Goal: Task Accomplishment & Management: Complete application form

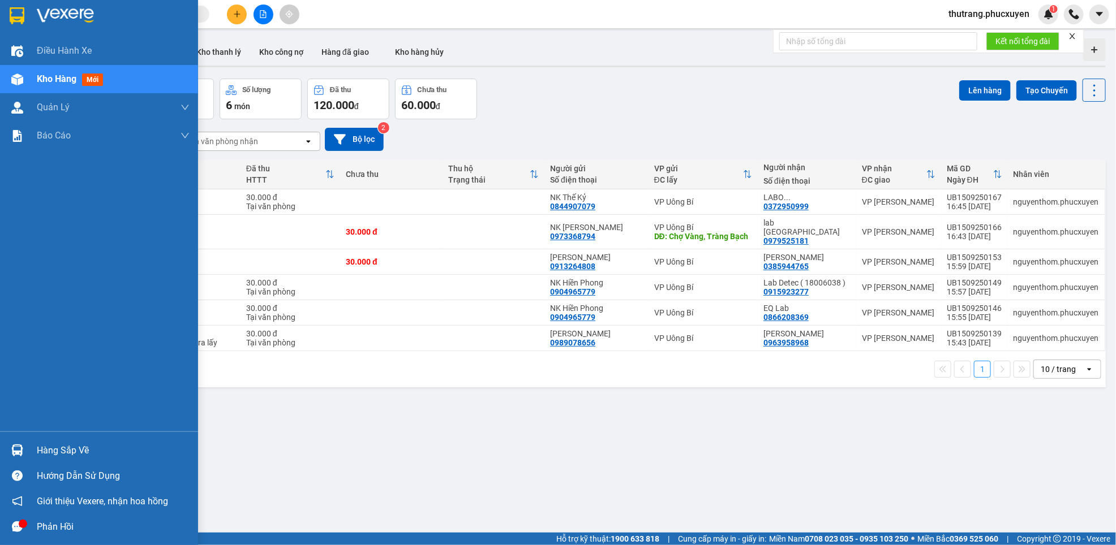
click at [53, 442] on div "Hàng sắp về" at bounding box center [113, 450] width 153 height 17
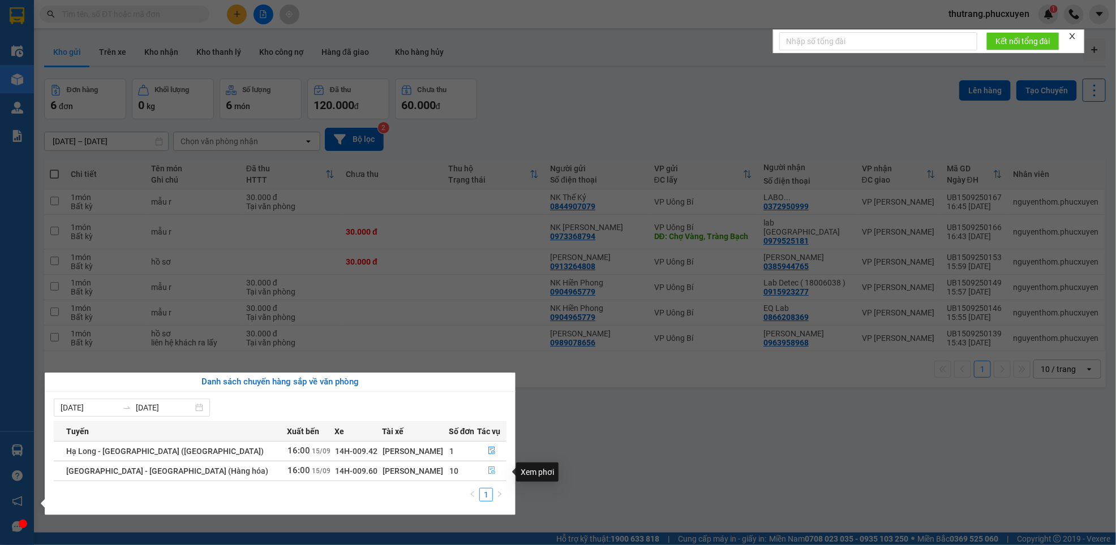
click at [488, 474] on icon "file-done" at bounding box center [492, 471] width 8 height 8
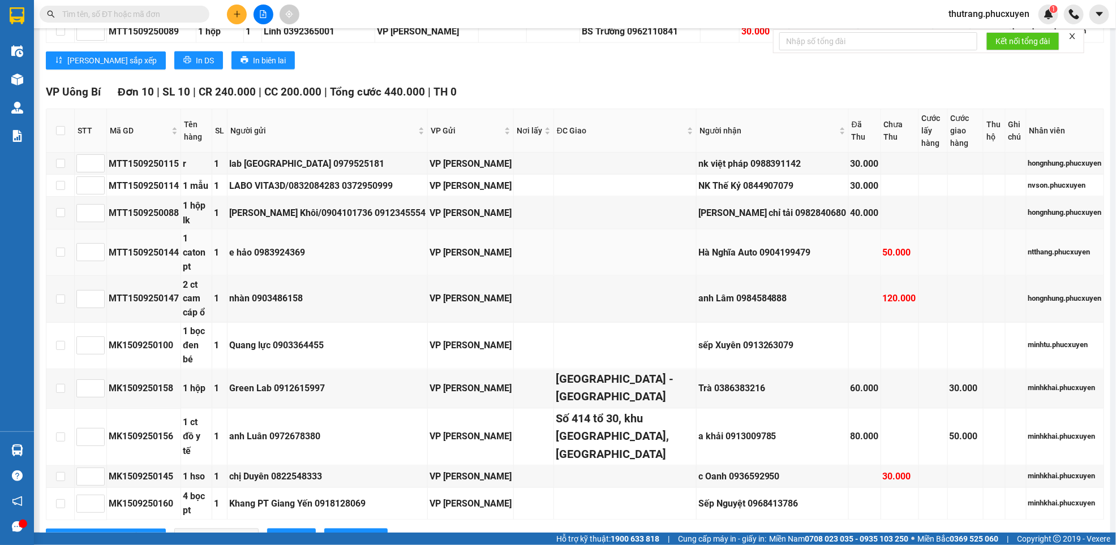
scroll to position [905, 0]
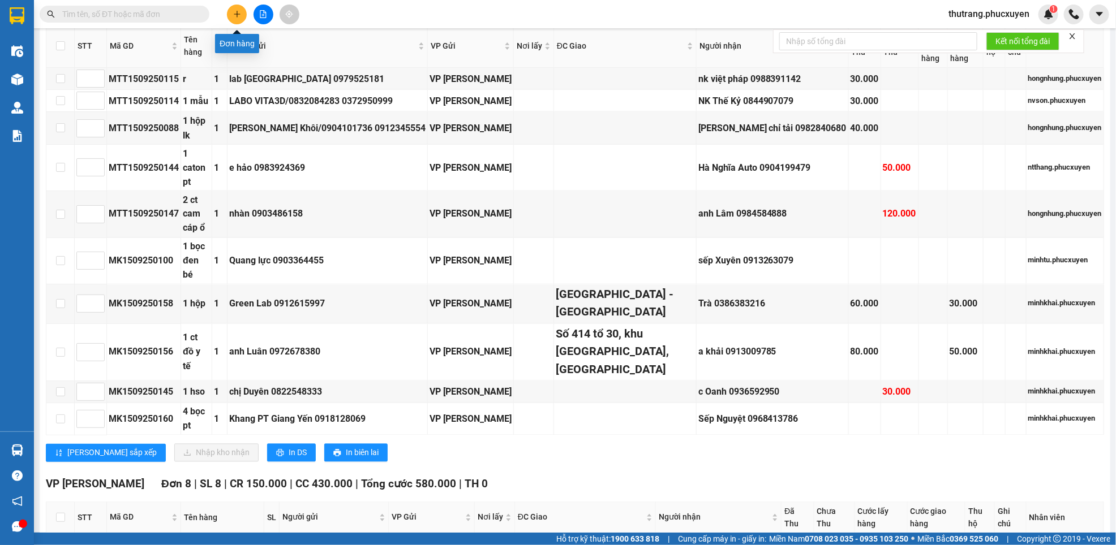
click at [238, 12] on icon "plus" at bounding box center [237, 14] width 8 height 8
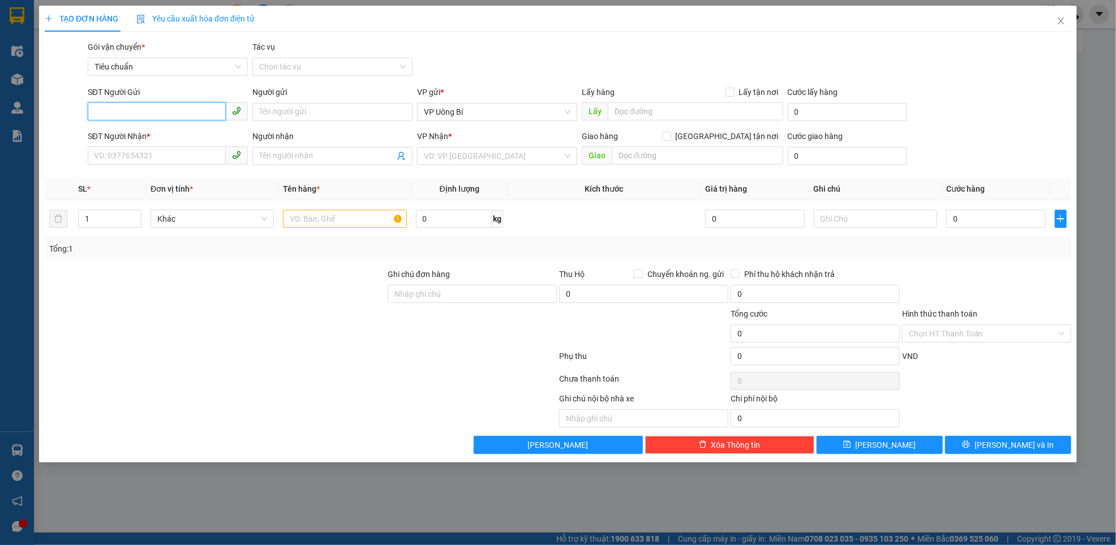
paste input "0962530608"
type input "0962530608"
paste input "0962530608"
type input "0962530608"
click at [320, 109] on input "Người gửi" at bounding box center [332, 112] width 160 height 18
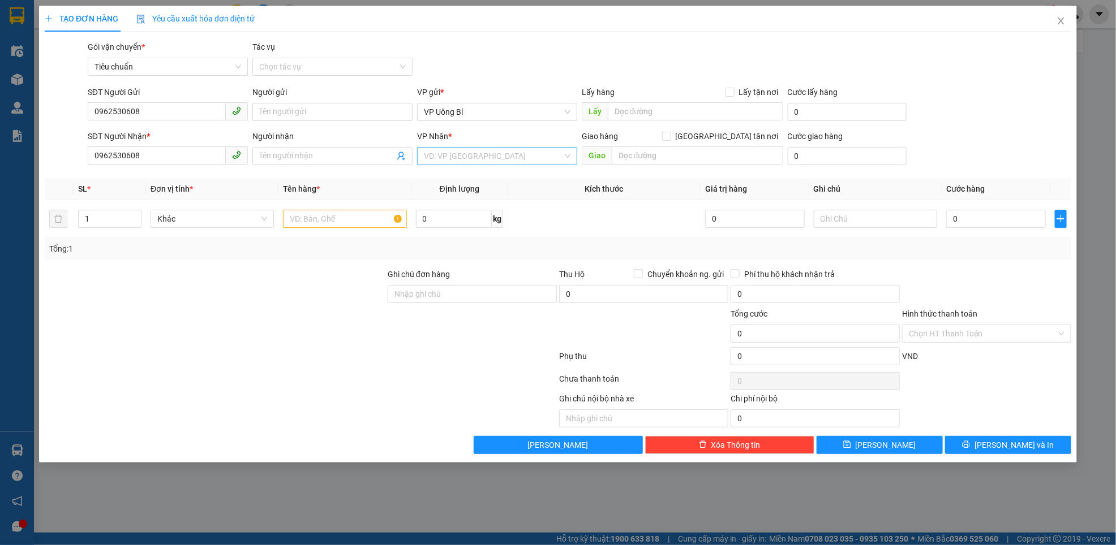
click at [476, 154] on input "search" at bounding box center [493, 156] width 139 height 17
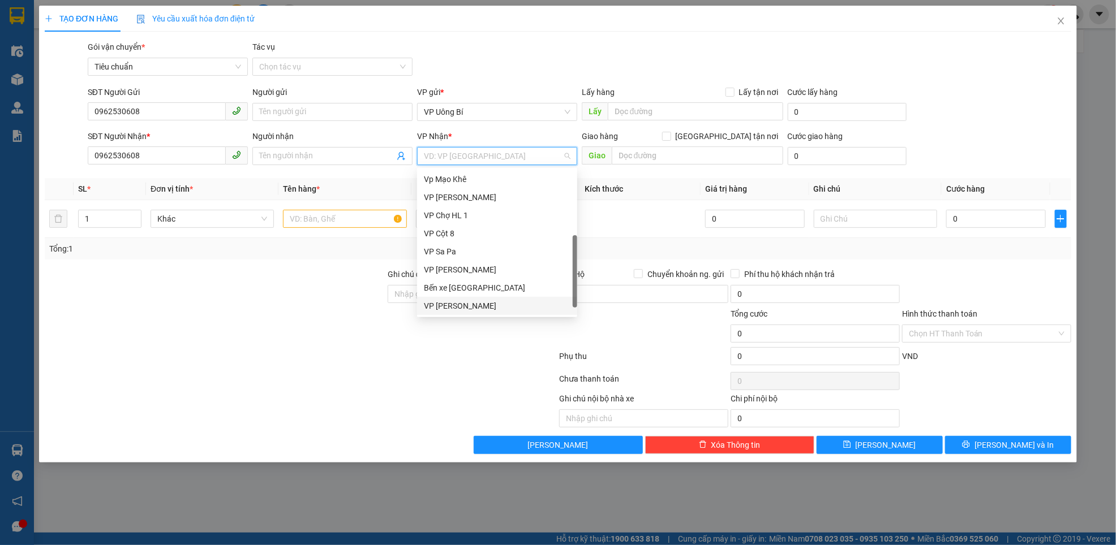
scroll to position [180, 0]
click at [456, 311] on div "VP Dọc đường" at bounding box center [497, 306] width 147 height 12
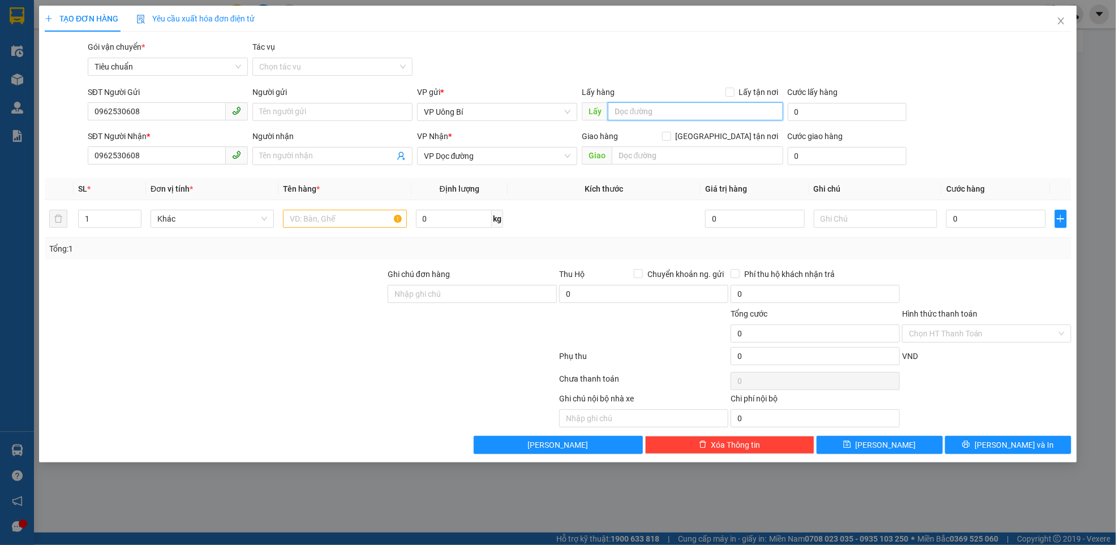
click at [707, 114] on input "text" at bounding box center [695, 111] width 175 height 18
type input "mậu a"
click at [697, 154] on input "text" at bounding box center [696, 156] width 171 height 18
type input "canon , [GEOGRAPHIC_DATA]"
click at [305, 216] on input "text" at bounding box center [344, 219] width 123 height 18
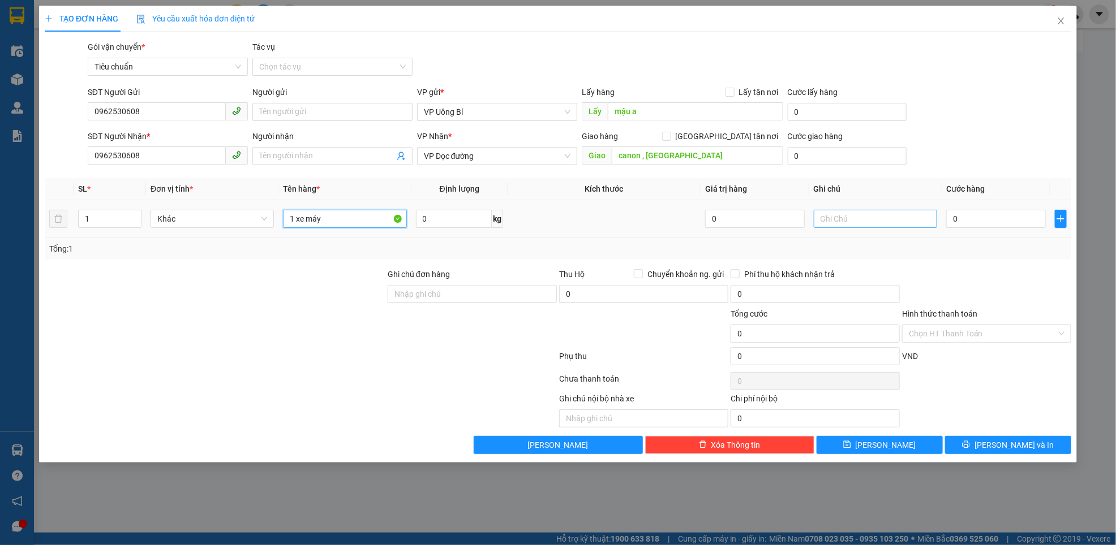
type input "1 xe máy"
click at [830, 219] on input "text" at bounding box center [874, 219] width 123 height 18
type input "hàng kèm khách"
click at [986, 221] on input "0" at bounding box center [996, 219] width 100 height 18
type input "6"
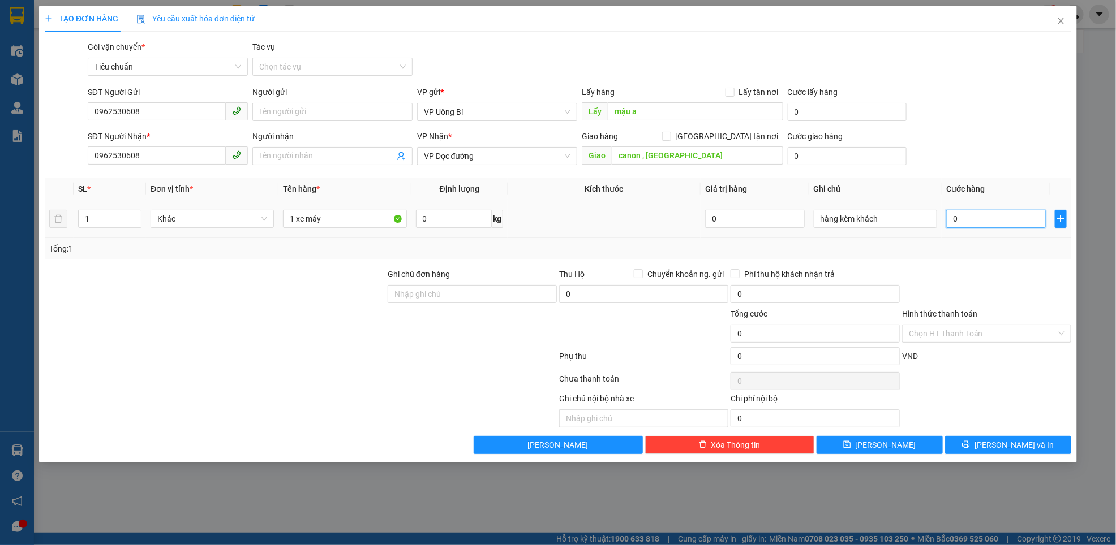
type input "6"
type input "60"
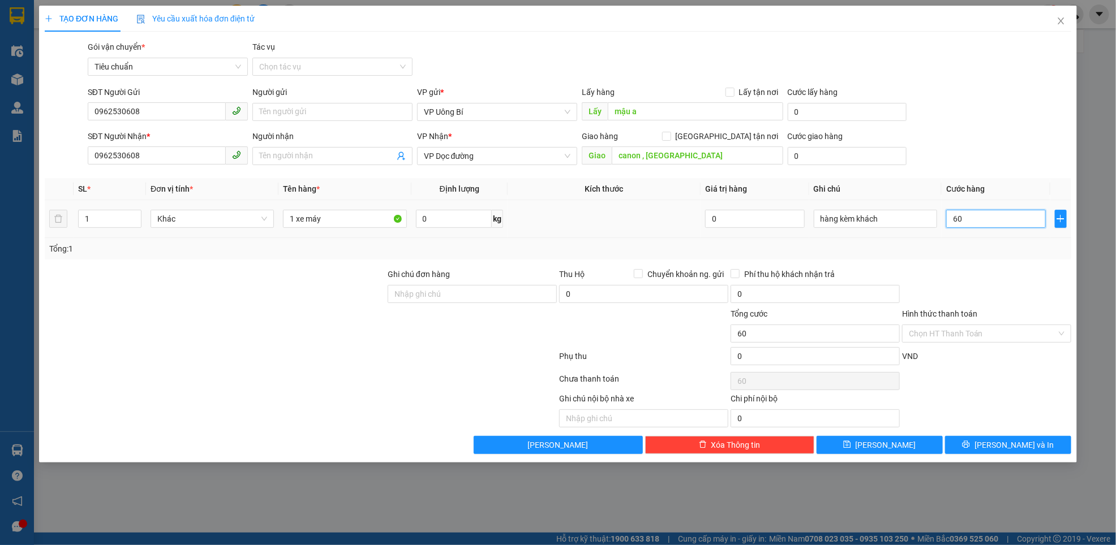
type input "600"
type input "600.000"
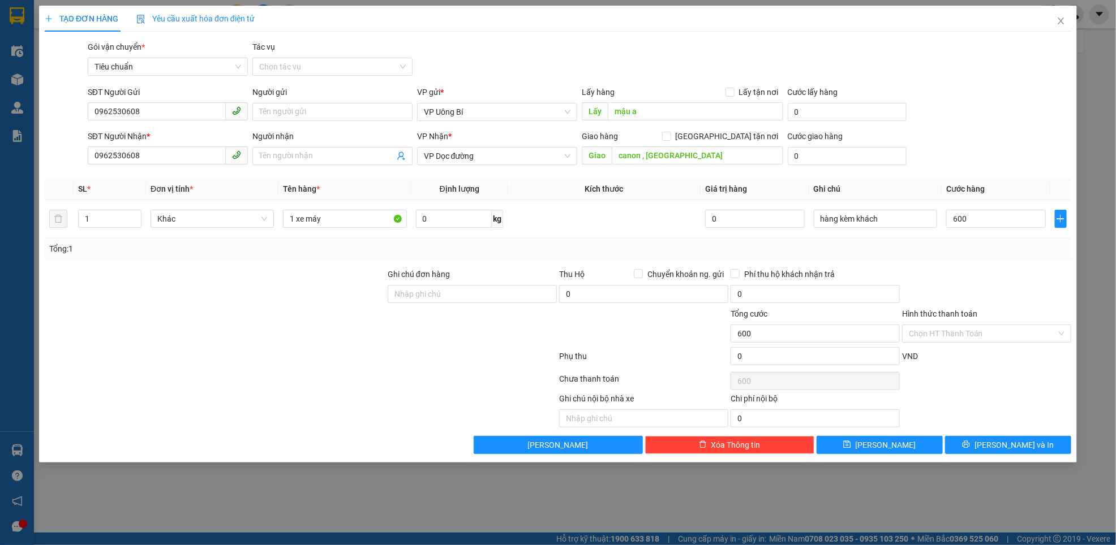
type input "600.000"
drag, startPoint x: 1009, startPoint y: 257, endPoint x: 1009, endPoint y: 241, distance: 15.8
click at [1009, 255] on div "Tổng: 1" at bounding box center [558, 248] width 1026 height 21
click at [882, 446] on span "[PERSON_NAME]" at bounding box center [885, 445] width 61 height 12
type input "0"
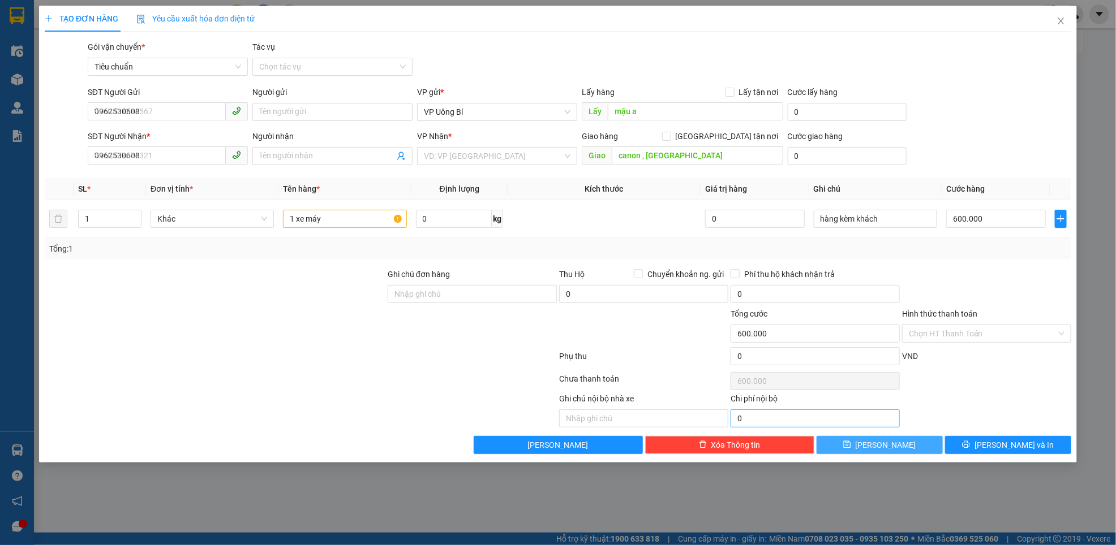
type input "0"
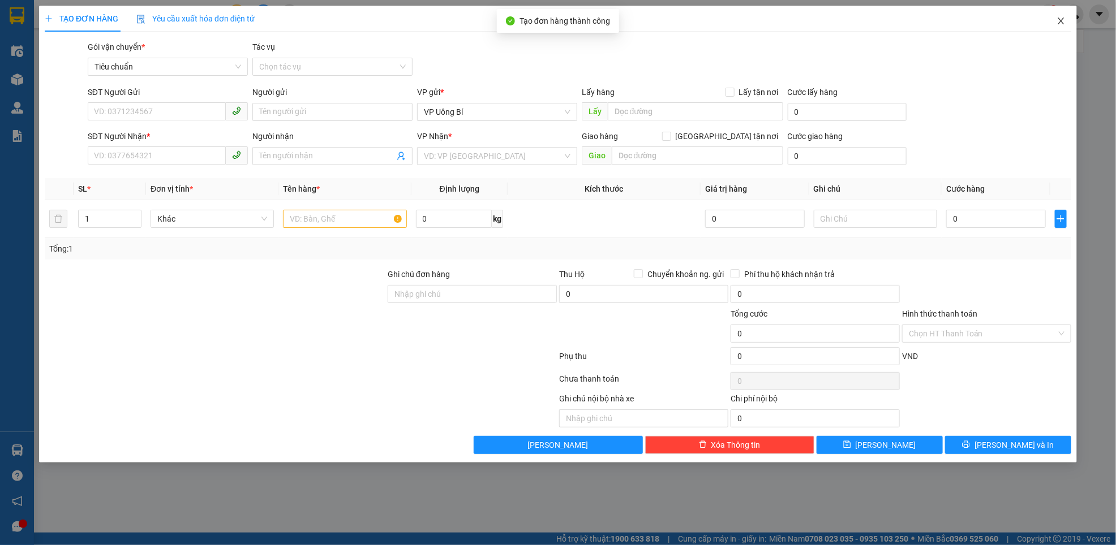
click at [1058, 19] on icon "close" at bounding box center [1060, 21] width 6 height 7
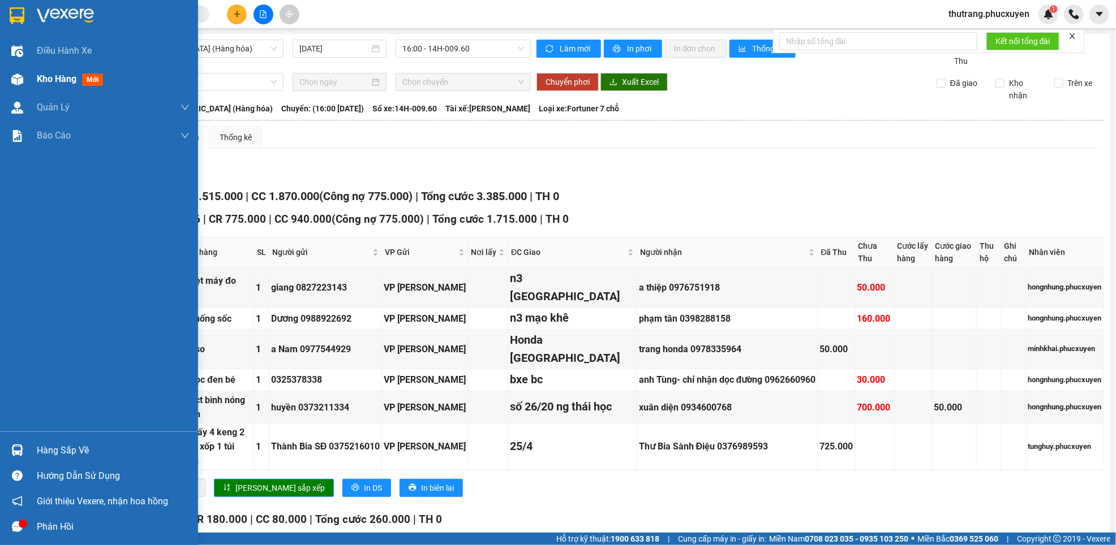
click at [26, 84] on div at bounding box center [17, 80] width 20 height 20
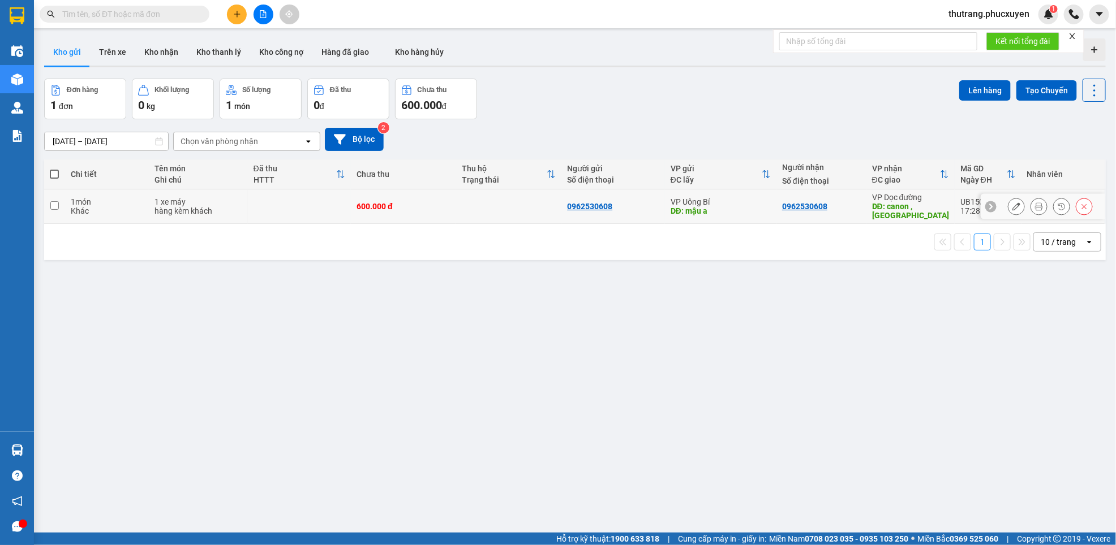
click at [322, 207] on td at bounding box center [299, 207] width 103 height 35
checkbox input "true"
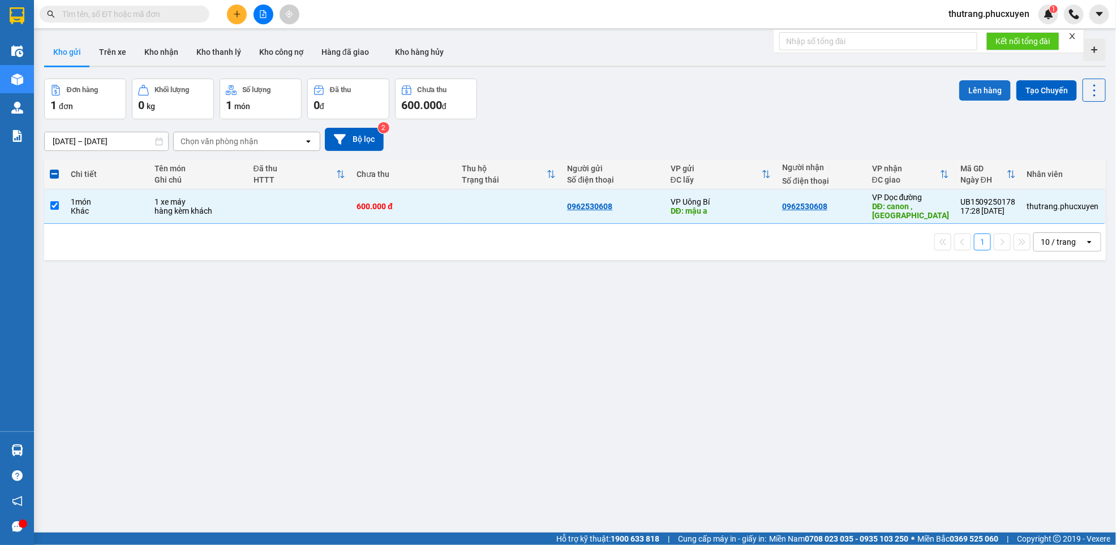
click at [974, 82] on button "Lên hàng" at bounding box center [984, 90] width 51 height 20
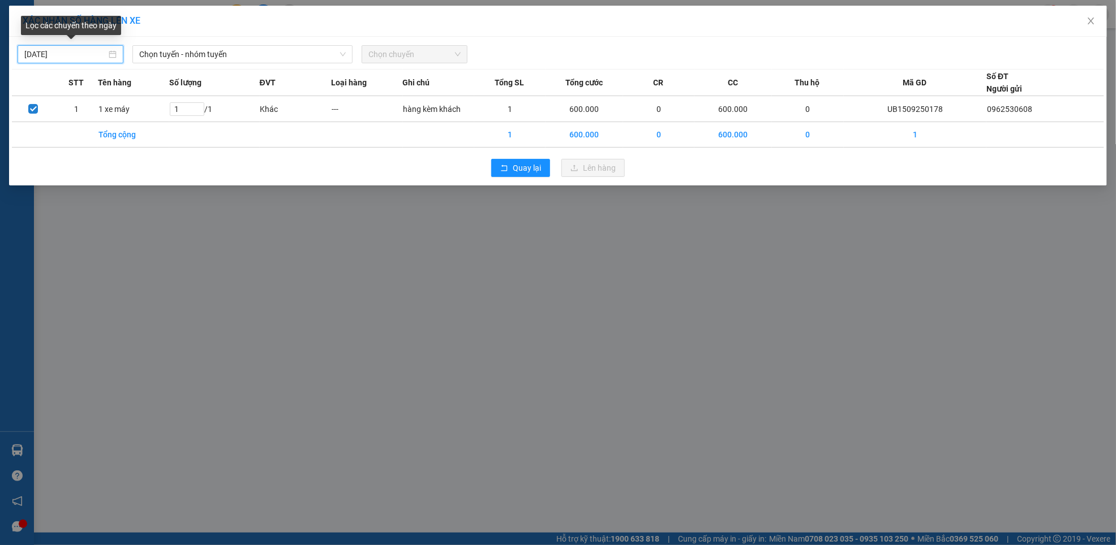
click at [95, 55] on input "[DATE]" at bounding box center [65, 54] width 82 height 12
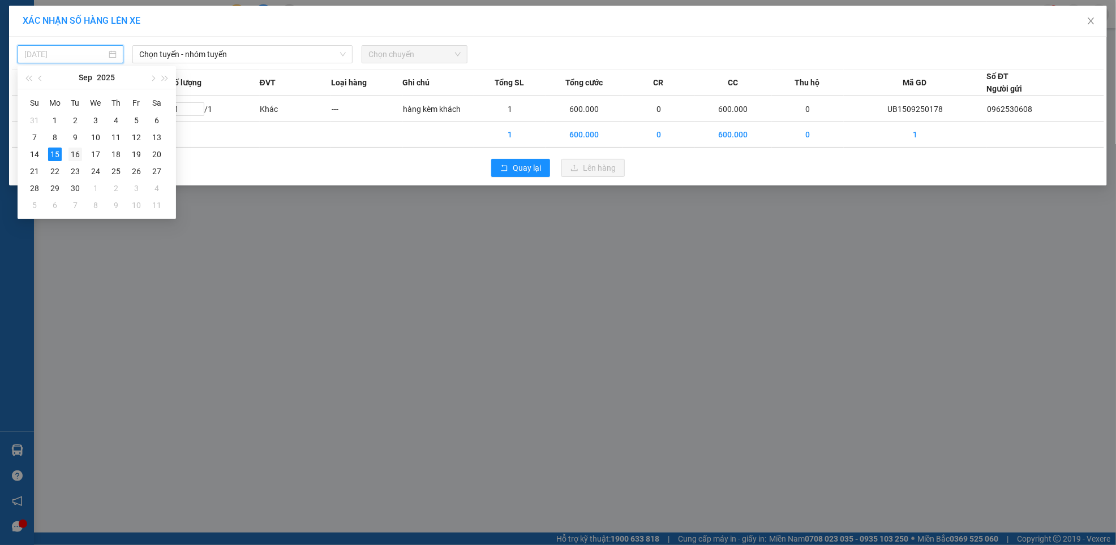
click at [74, 155] on div "16" at bounding box center [75, 155] width 14 height 14
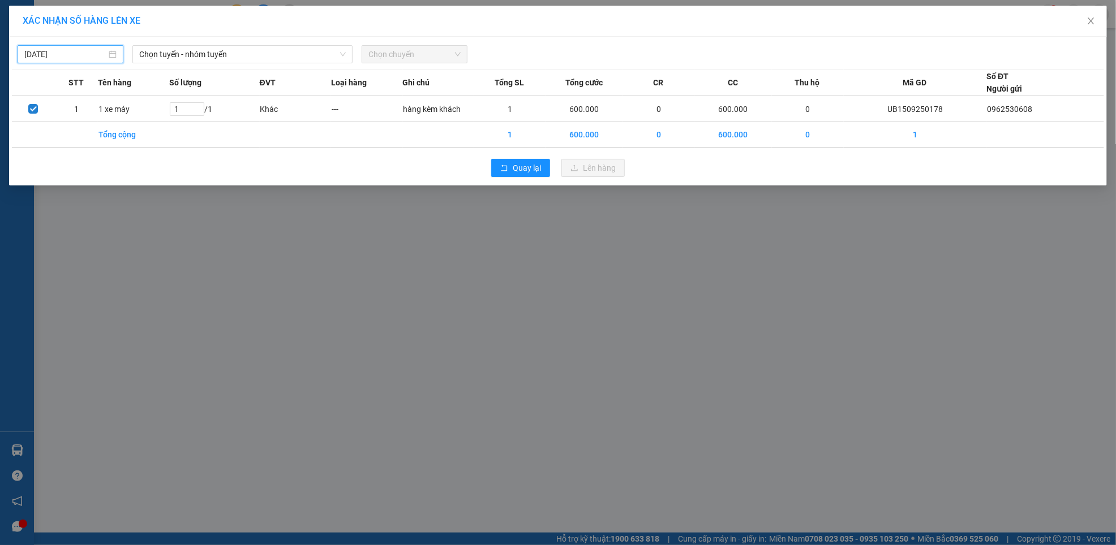
type input "[DATE]"
click at [241, 55] on span "Chọn tuyến - nhóm tuyến" at bounding box center [242, 54] width 207 height 17
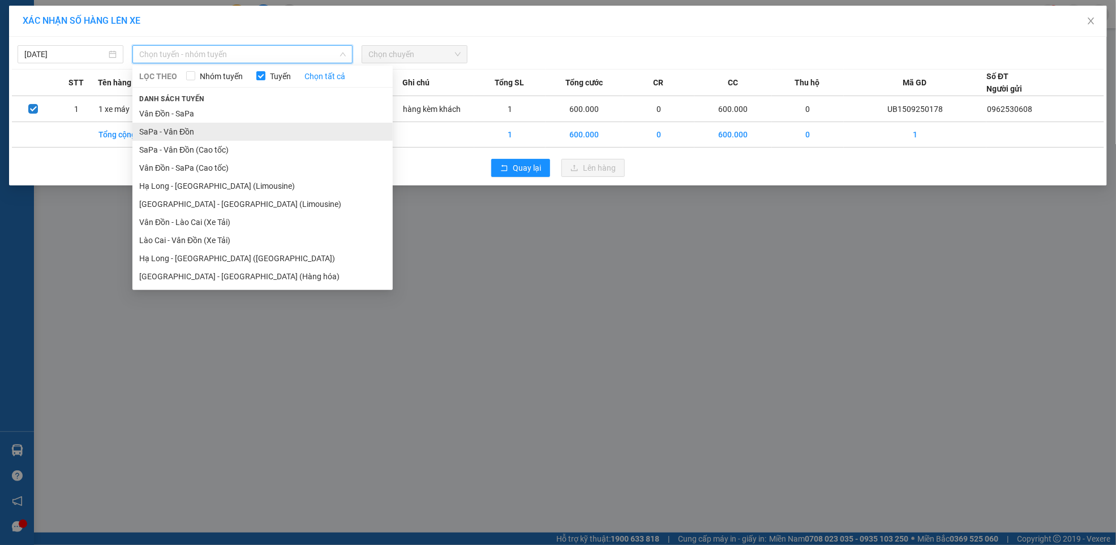
click at [173, 130] on li "SaPa - Vân Đồn" at bounding box center [262, 132] width 260 height 18
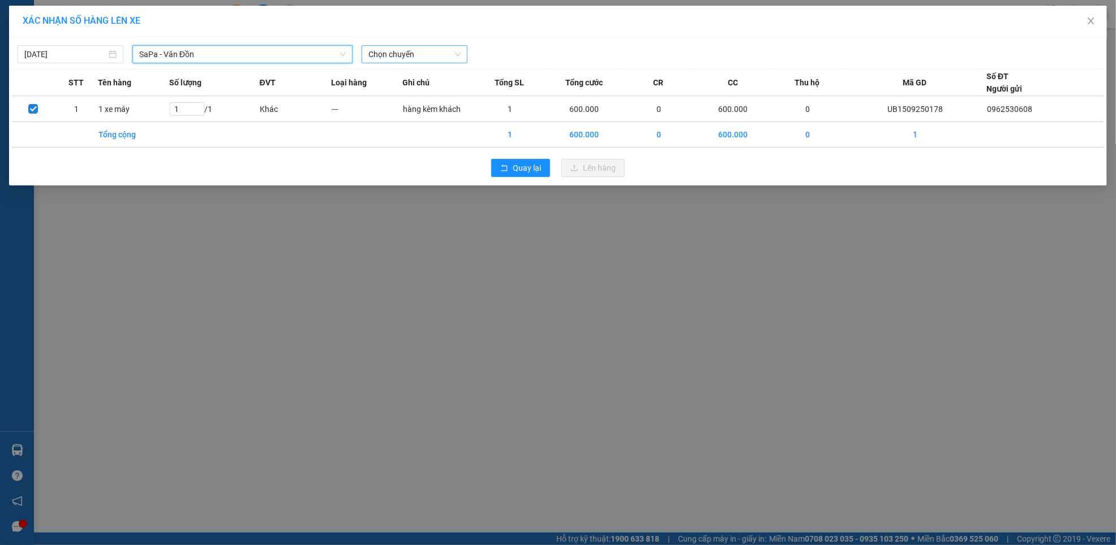
click at [385, 53] on span "Chọn chuyến" at bounding box center [414, 54] width 92 height 17
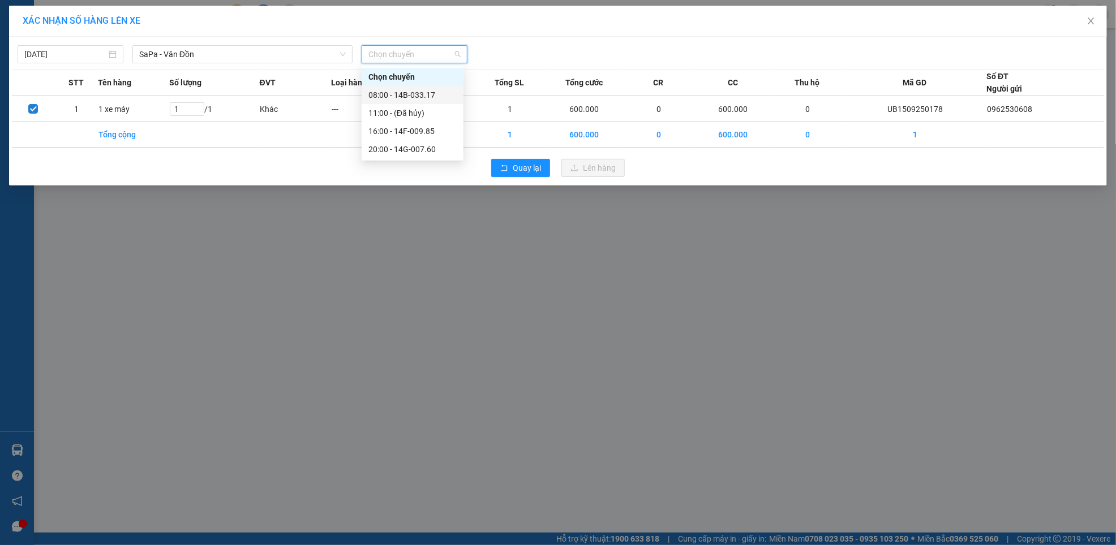
click at [382, 93] on div "08:00 - 14B-033.17" at bounding box center [412, 95] width 88 height 12
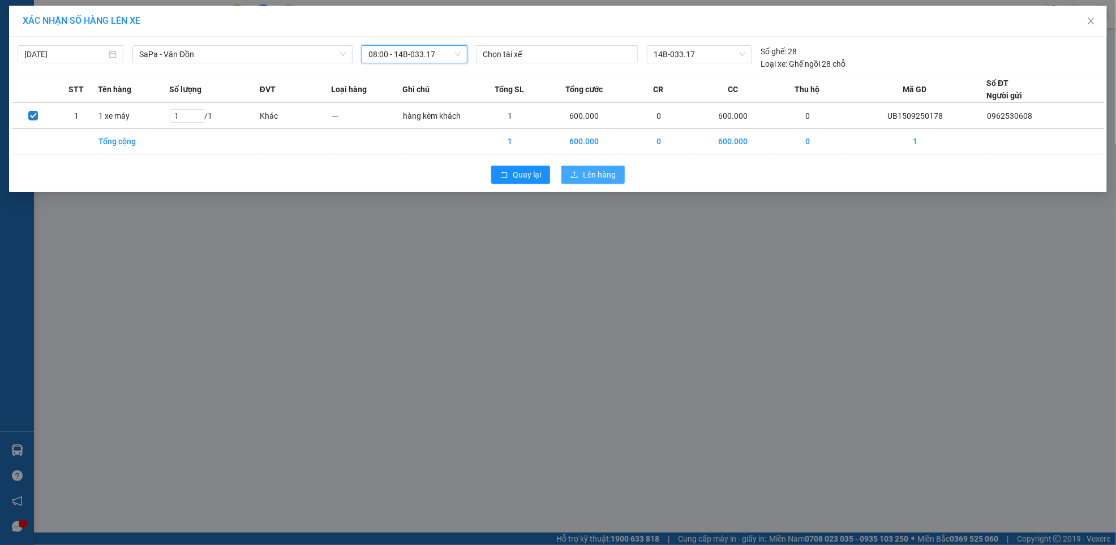
click at [591, 174] on span "Lên hàng" at bounding box center [599, 175] width 33 height 12
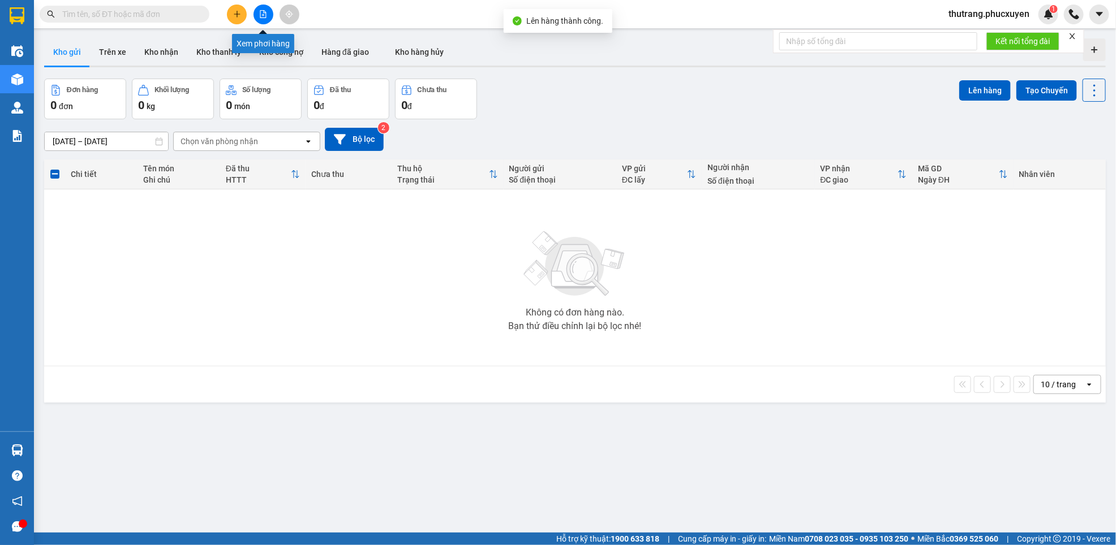
click at [262, 12] on icon "file-add" at bounding box center [263, 14] width 8 height 8
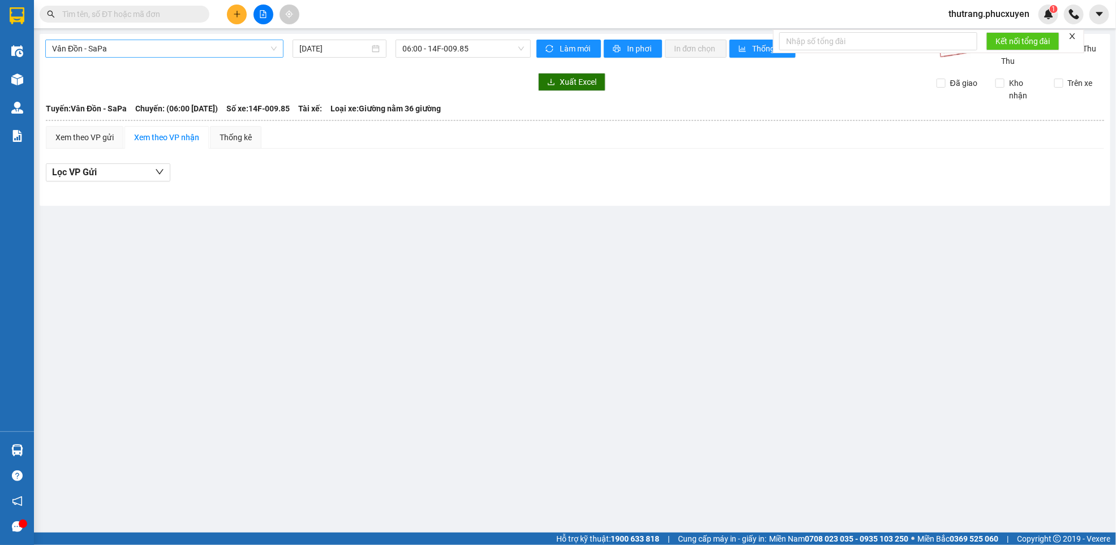
click at [124, 44] on span "Vân Đồn - SaPa" at bounding box center [164, 48] width 225 height 17
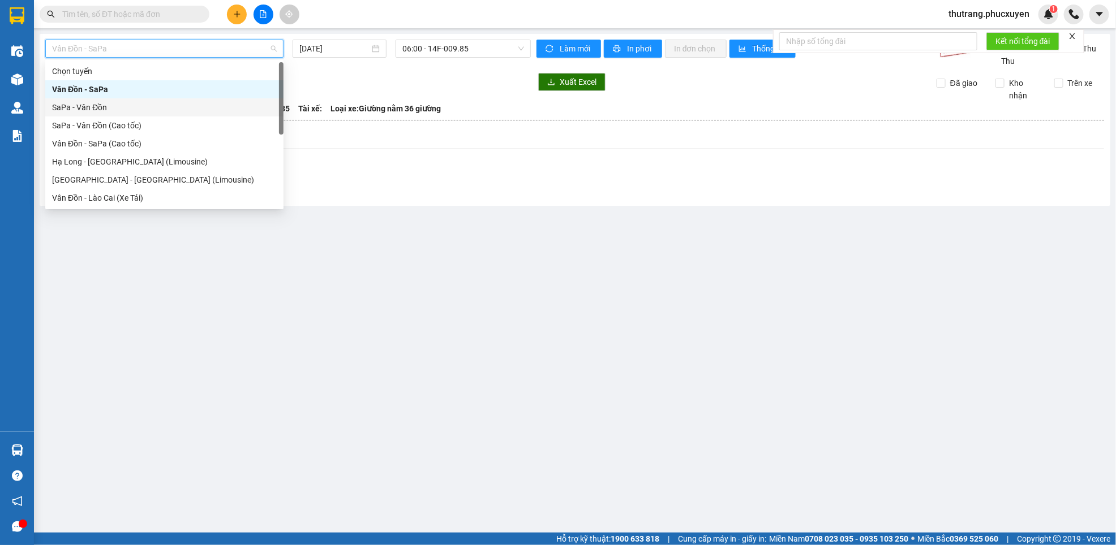
click at [97, 105] on div "SaPa - Vân Đồn" at bounding box center [164, 107] width 225 height 12
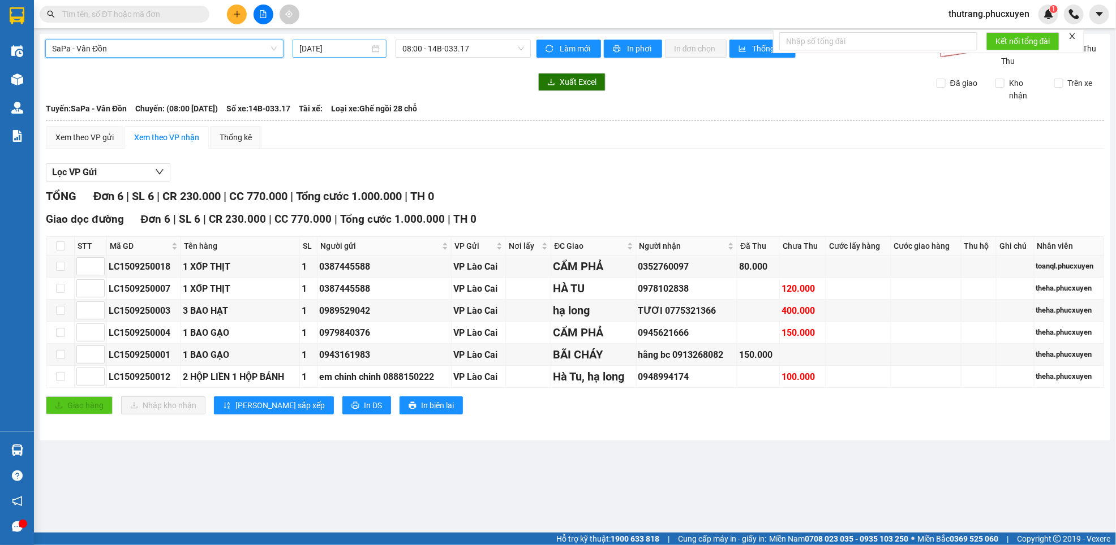
click at [353, 50] on input "[DATE]" at bounding box center [334, 48] width 70 height 12
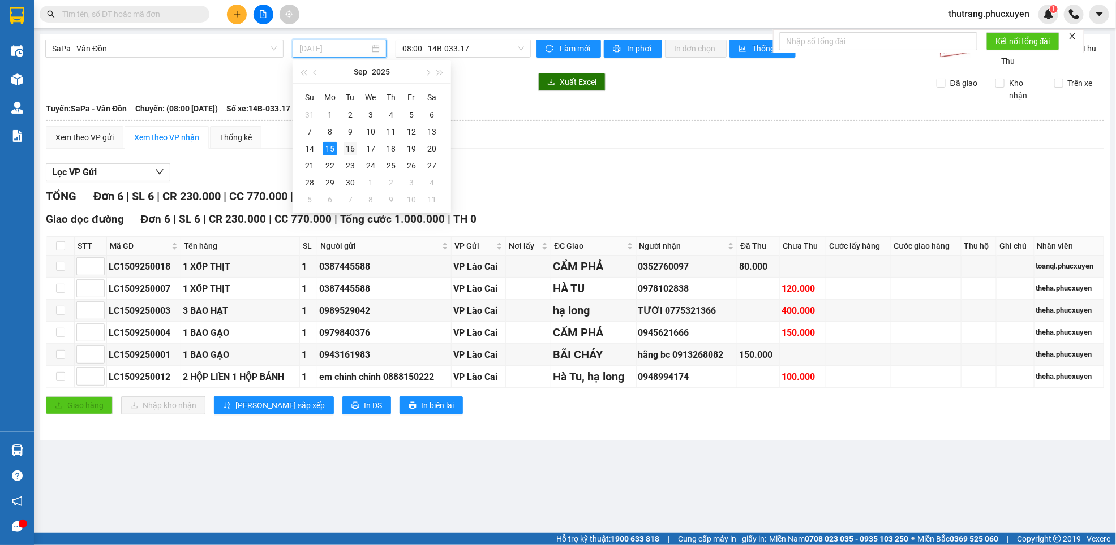
click at [350, 152] on div "16" at bounding box center [350, 149] width 14 height 14
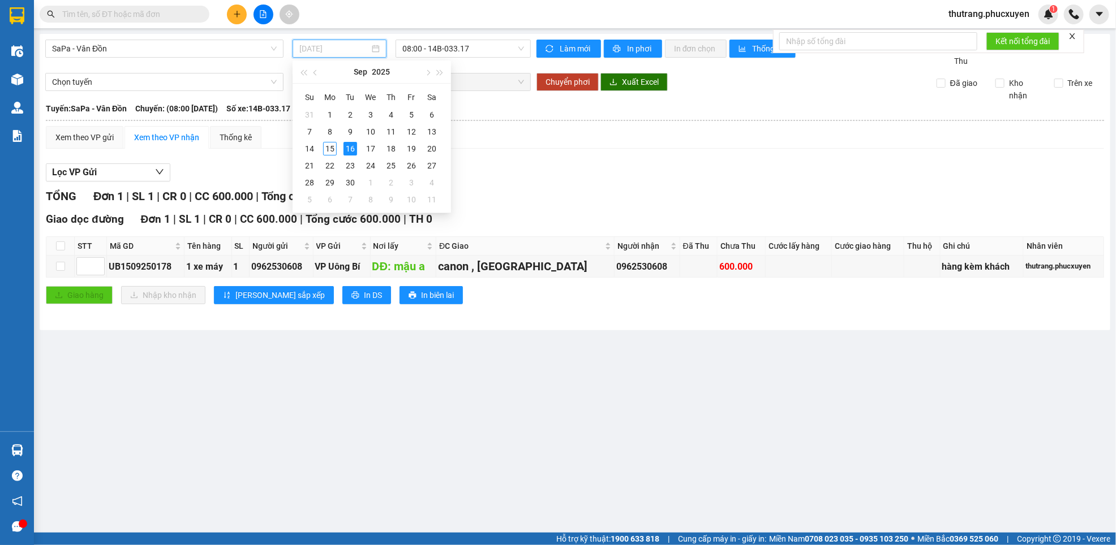
type input "[DATE]"
click at [516, 160] on div "Lọc VP Gửi TỔNG Đơn 1 | SL 1 | CR 0 | CC 600.000 | Tổng cước 600.000 | TH 0 Gi…" at bounding box center [575, 238] width 1058 height 161
